Goal: Check status: Check status

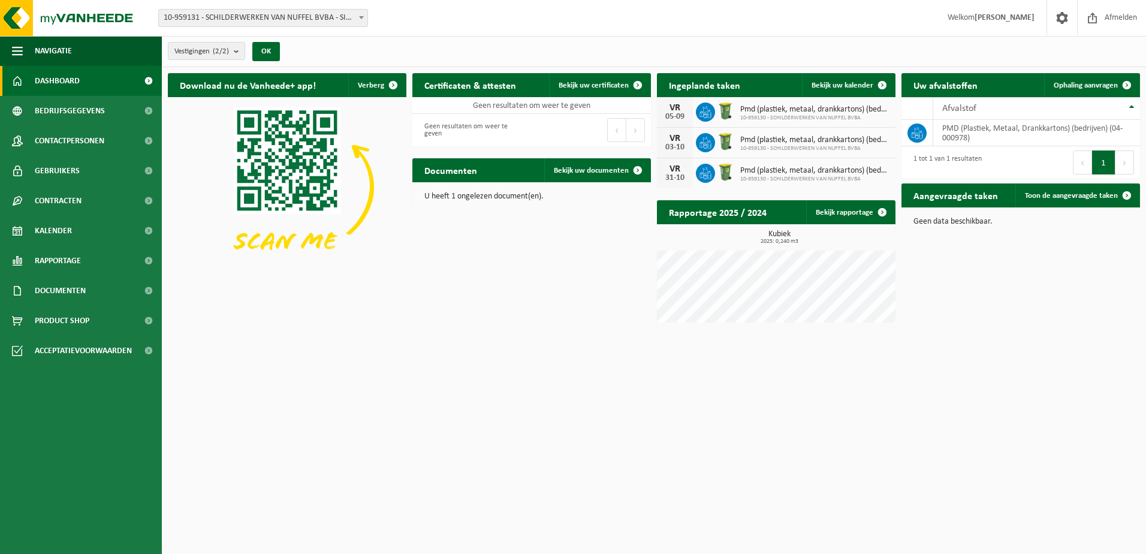
drag, startPoint x: 982, startPoint y: 479, endPoint x: 947, endPoint y: 457, distance: 41.2
click at [982, 479] on html "Vestiging: 10-959131 - SCHILDERWERKEN VAN NUFFEL BVBA - SINT-LIEVENS-HOUTEM 10-…" at bounding box center [573, 277] width 1146 height 554
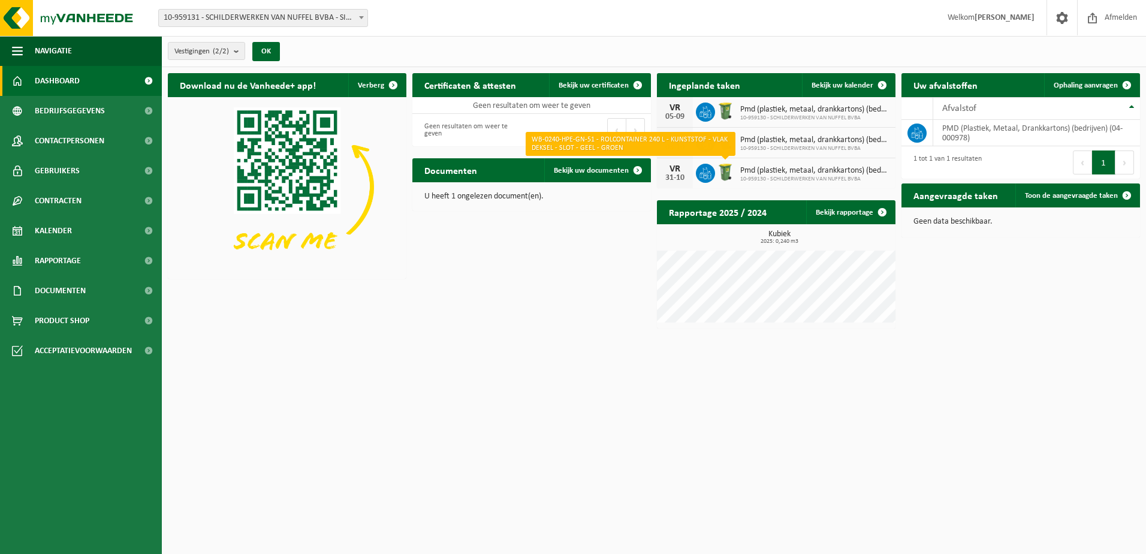
click at [724, 174] on img at bounding box center [725, 172] width 20 height 20
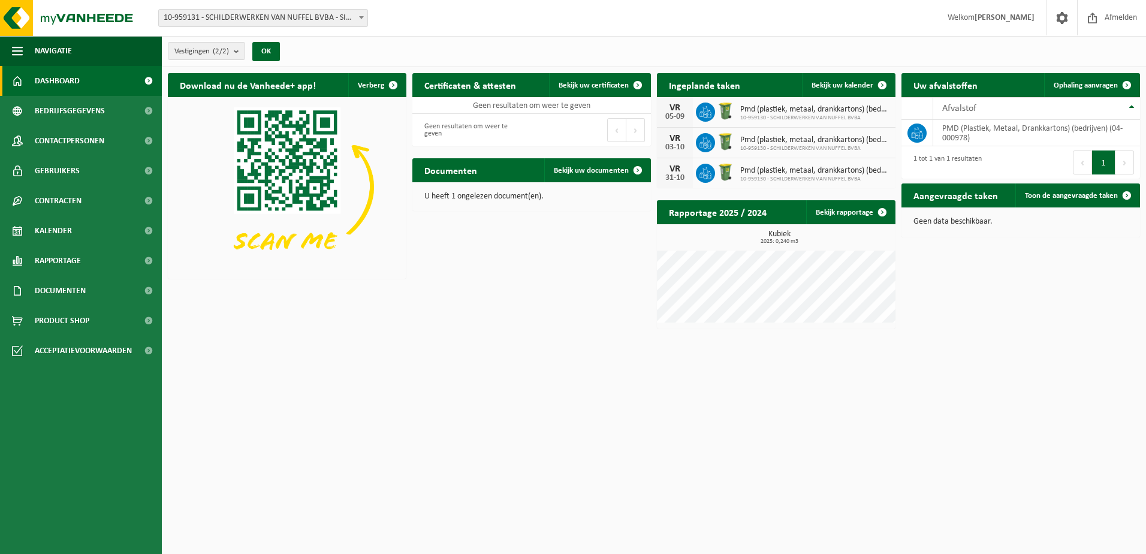
click at [47, 86] on span "Dashboard" at bounding box center [57, 81] width 45 height 30
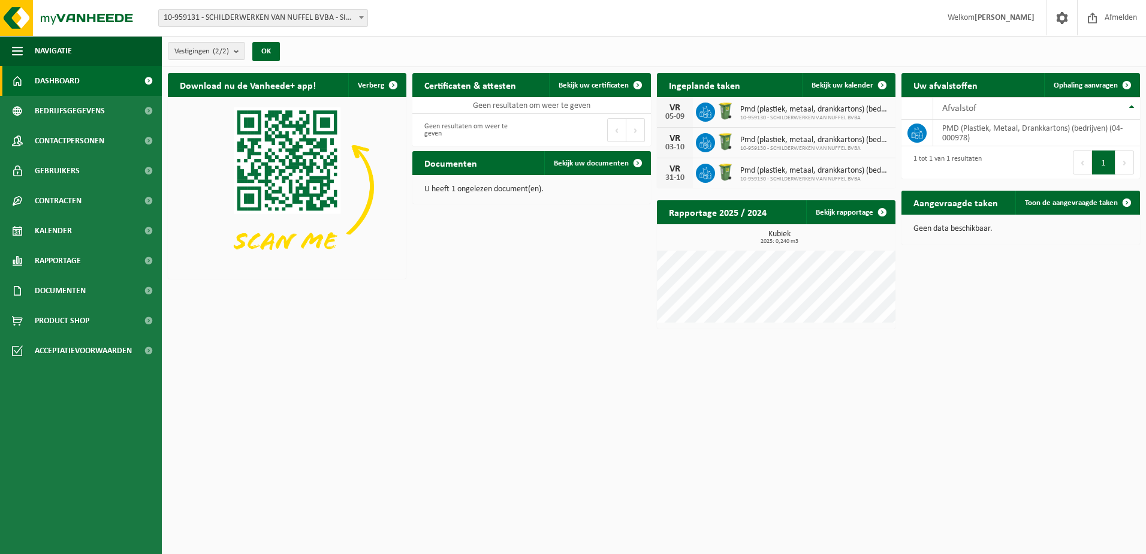
drag, startPoint x: 821, startPoint y: 121, endPoint x: 690, endPoint y: 98, distance: 132.6
click at [821, 121] on div "[DATE] Pmd (plastiek, metaal, drankkartons) (bedrijven) 10-959130 - SCHILDERWER…" at bounding box center [776, 112] width 238 height 31
click at [729, 109] on img at bounding box center [725, 111] width 20 height 20
click at [842, 85] on span "Bekijk uw kalender" at bounding box center [842, 85] width 62 height 8
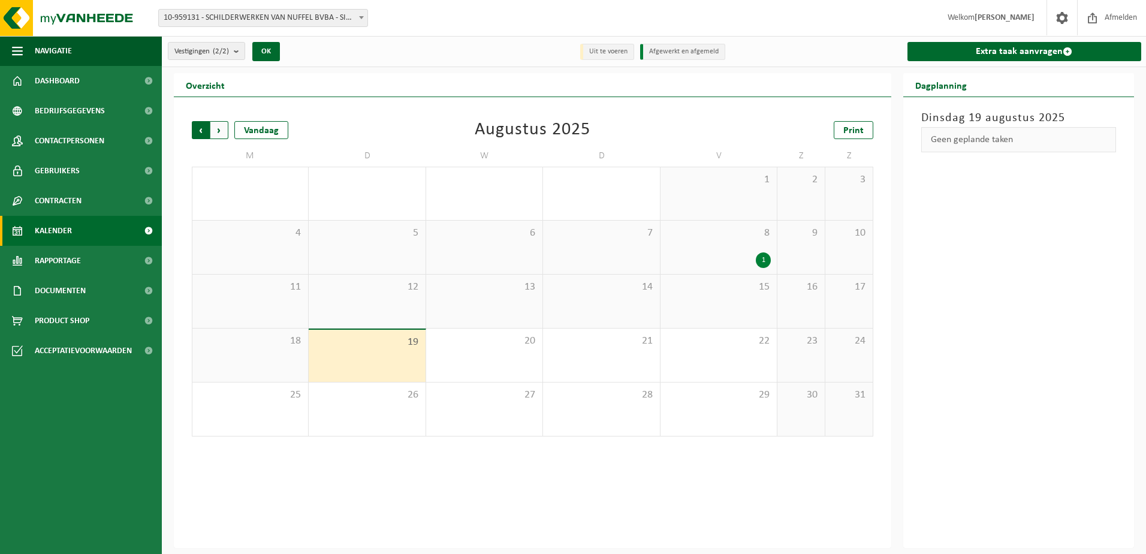
click at [217, 126] on span "Volgende" at bounding box center [219, 130] width 18 height 18
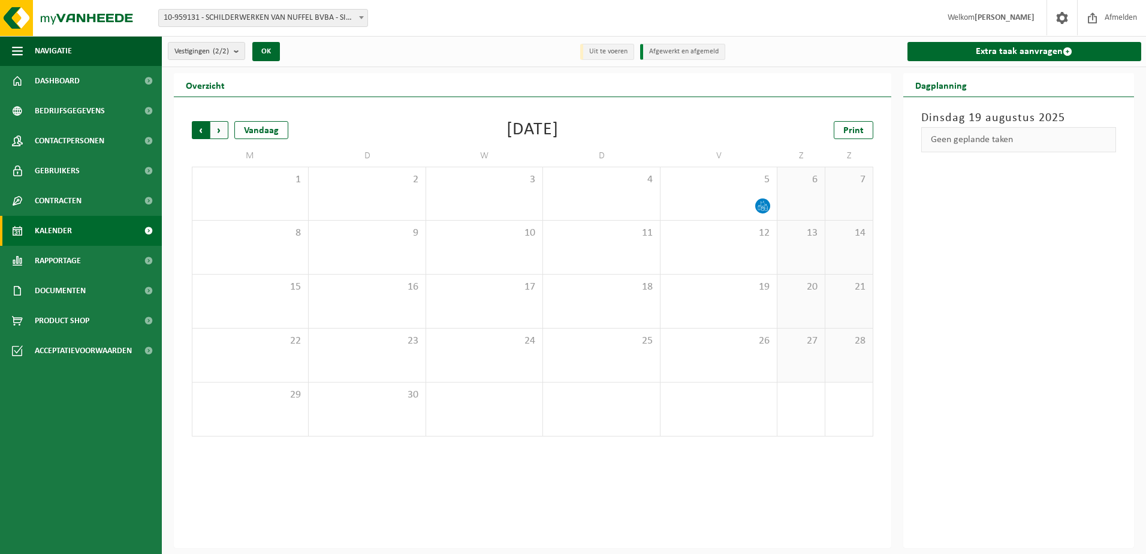
click at [220, 129] on span "Volgende" at bounding box center [219, 130] width 18 height 18
click at [217, 131] on span "Volgende" at bounding box center [219, 130] width 18 height 18
click at [216, 131] on span "Volgende" at bounding box center [219, 130] width 18 height 18
click at [197, 131] on span "Vorige" at bounding box center [201, 130] width 18 height 18
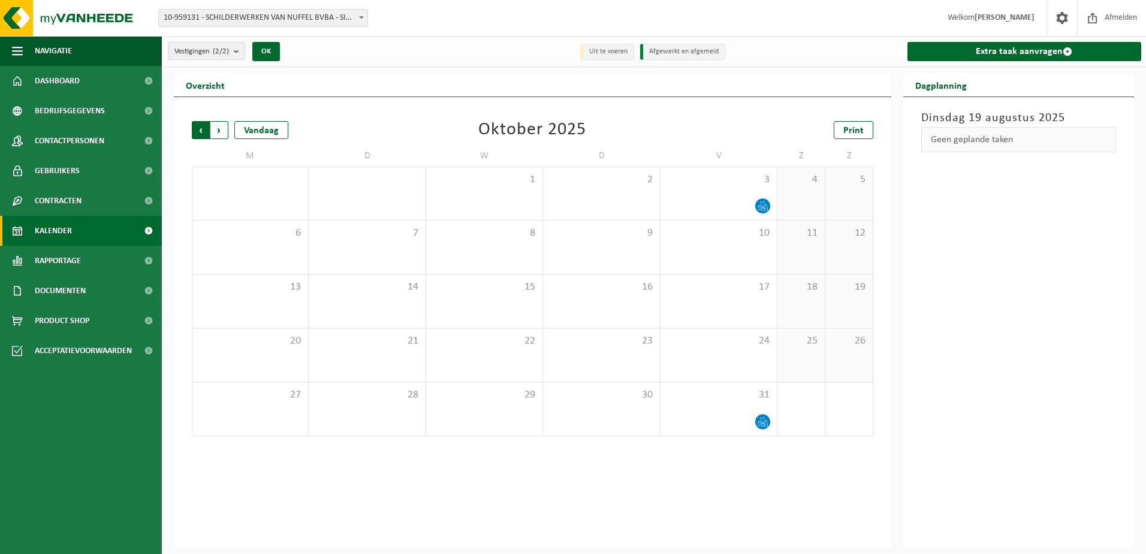
click at [210, 129] on span "Volgende" at bounding box center [219, 130] width 18 height 18
click at [221, 129] on span "Volgende" at bounding box center [219, 130] width 18 height 18
